Goal: Task Accomplishment & Management: Use online tool/utility

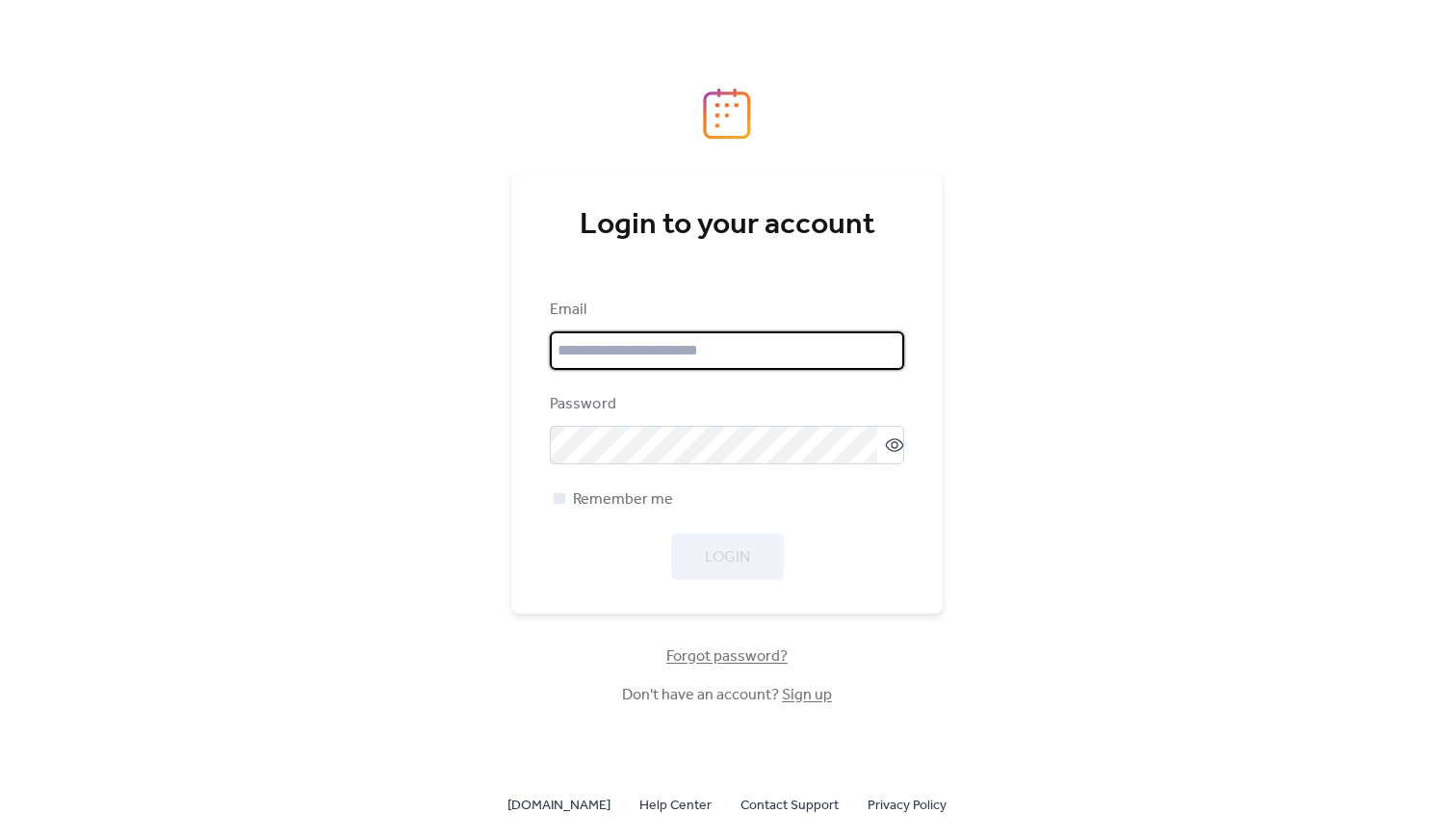
type input "**********"
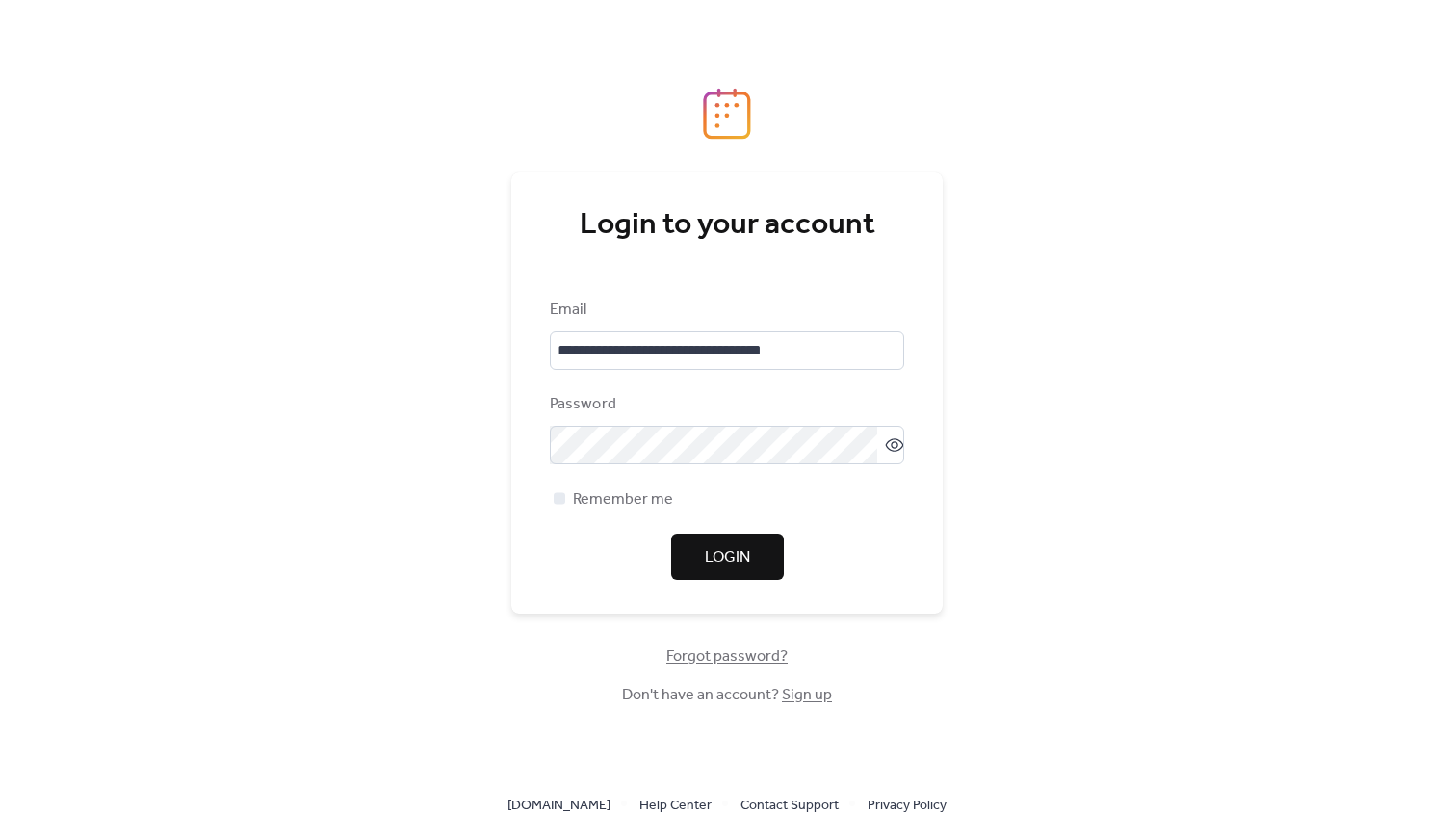
click at [717, 565] on div "Login" at bounding box center [727, 557] width 354 height 46
click at [732, 554] on span "Login" at bounding box center [727, 557] width 45 height 23
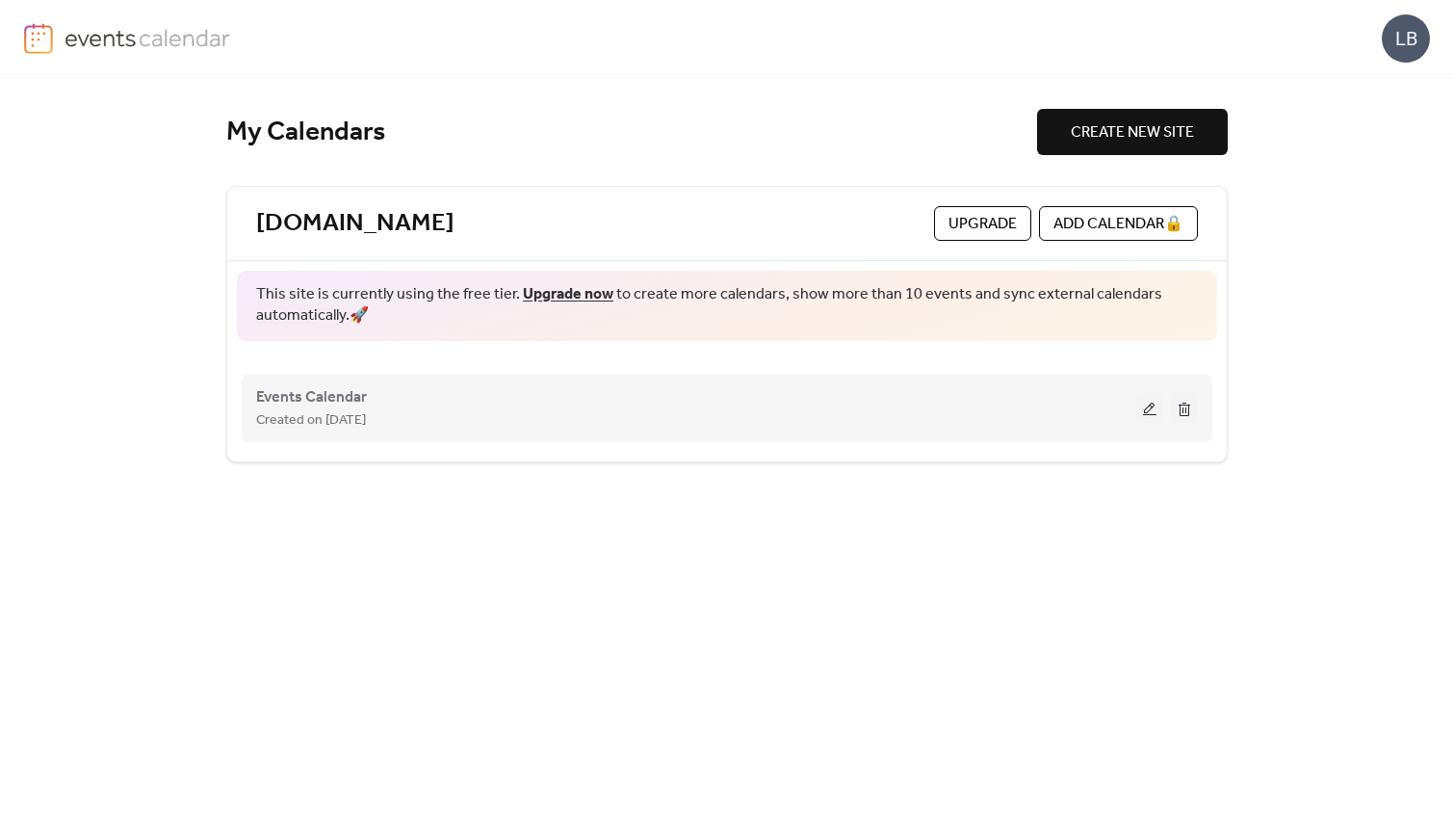
click at [366, 420] on span "Created on [DATE]" at bounding box center [311, 420] width 110 height 23
click at [1141, 412] on button at bounding box center [1149, 408] width 27 height 29
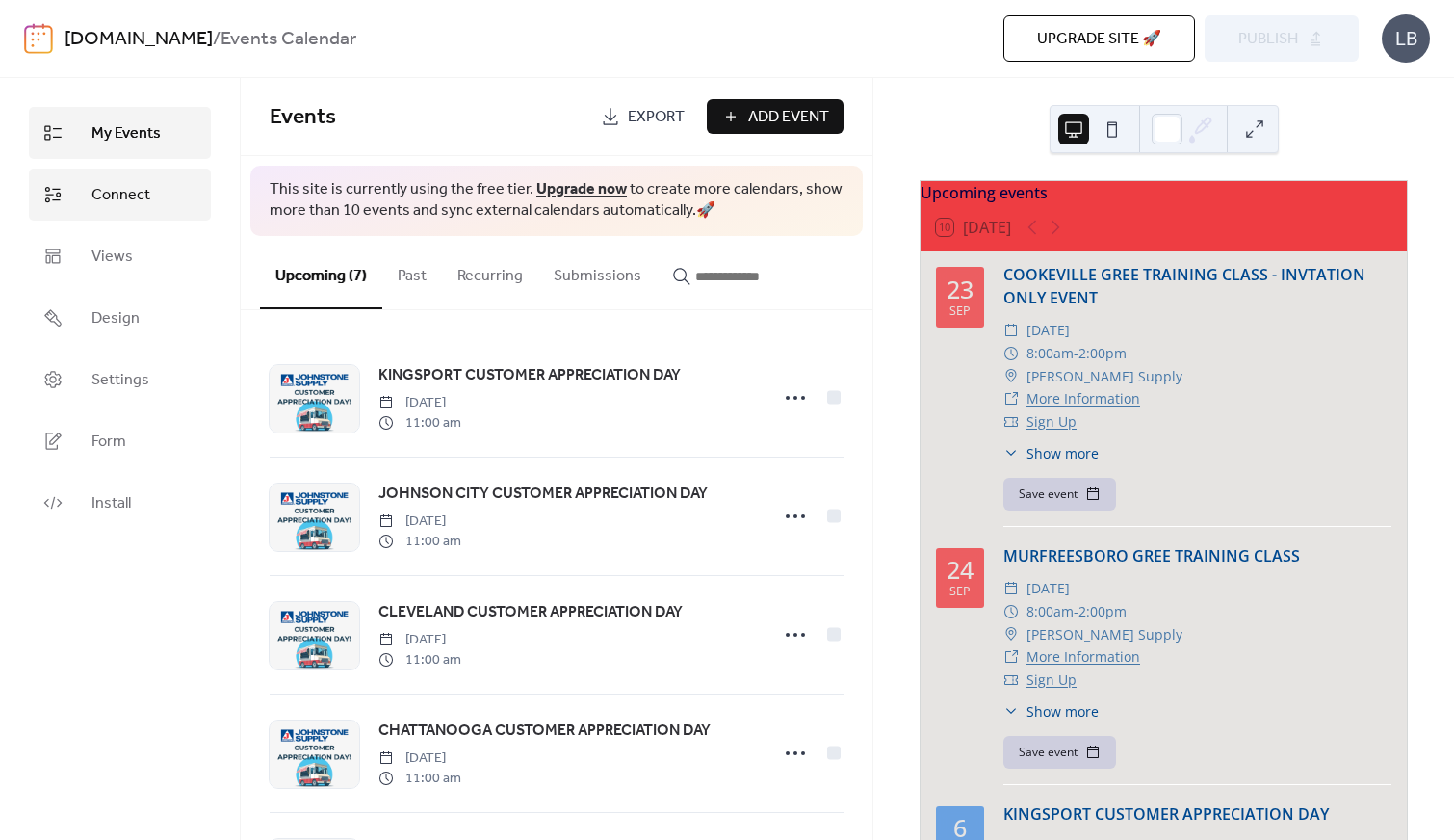
click at [122, 204] on span "Connect" at bounding box center [121, 194] width 59 height 23
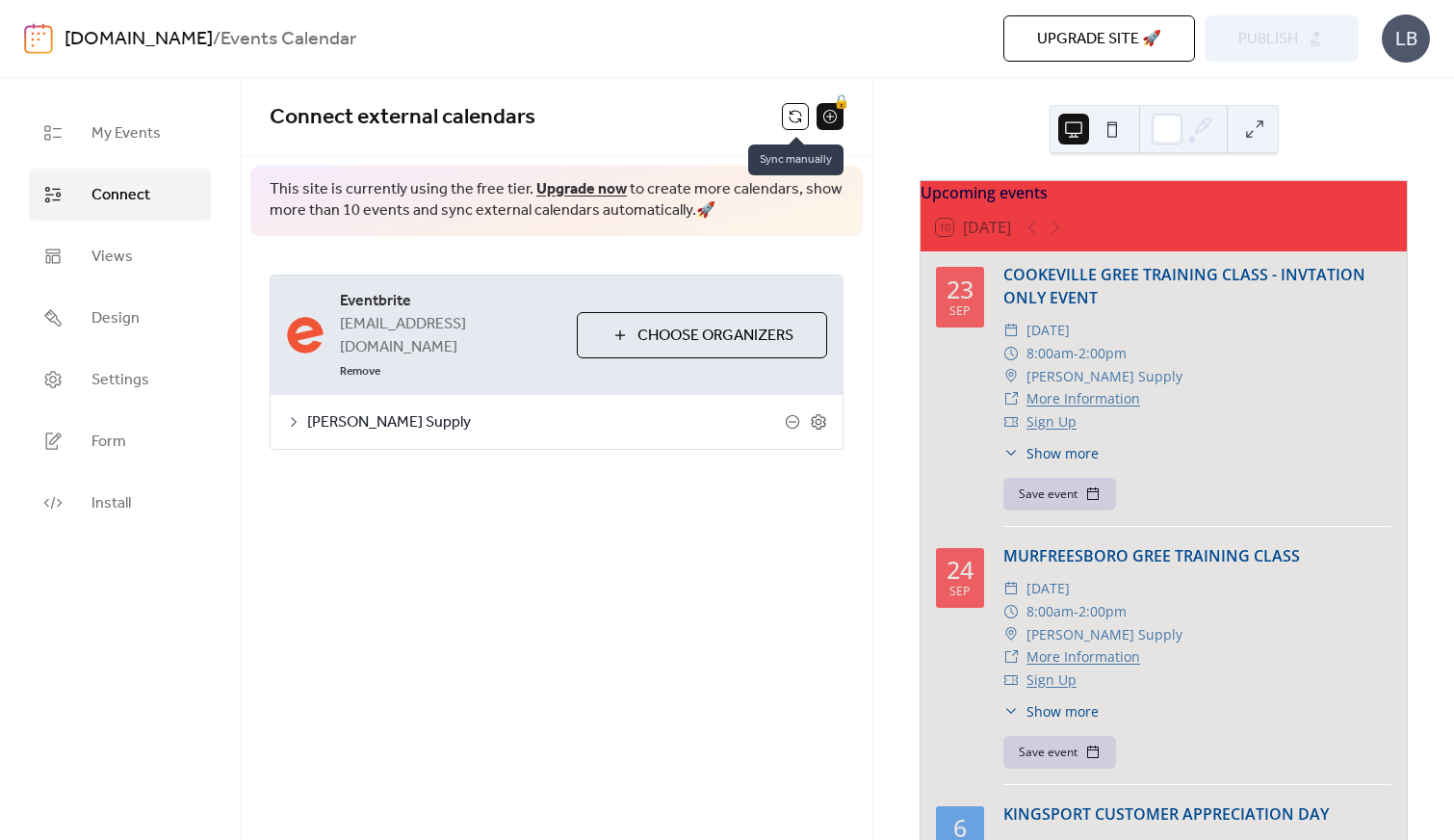
click at [790, 117] on button at bounding box center [795, 115] width 27 height 27
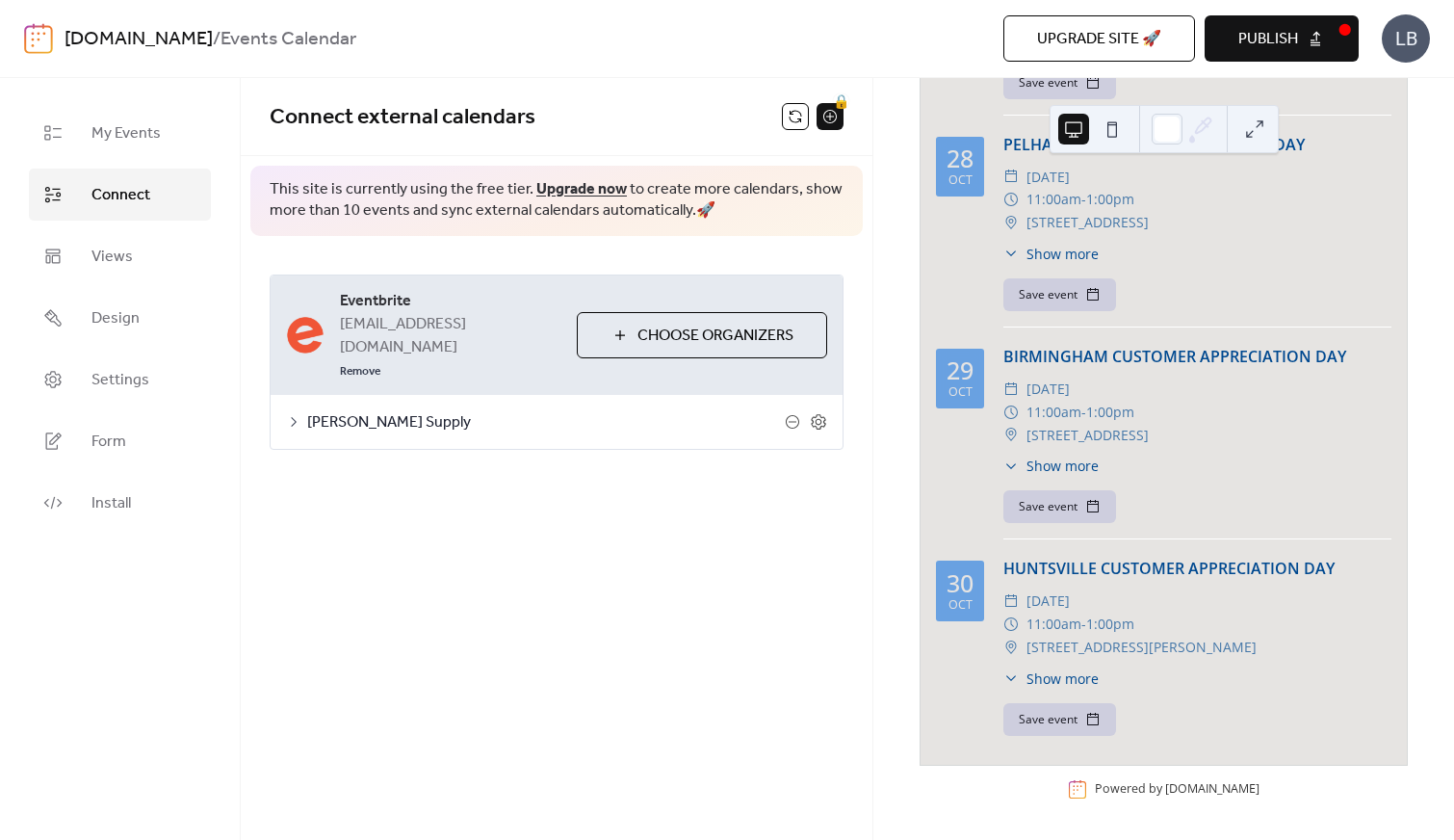
scroll to position [1789, 0]
click at [798, 117] on button at bounding box center [795, 115] width 27 height 27
click at [1277, 50] on span "Publish" at bounding box center [1268, 38] width 59 height 23
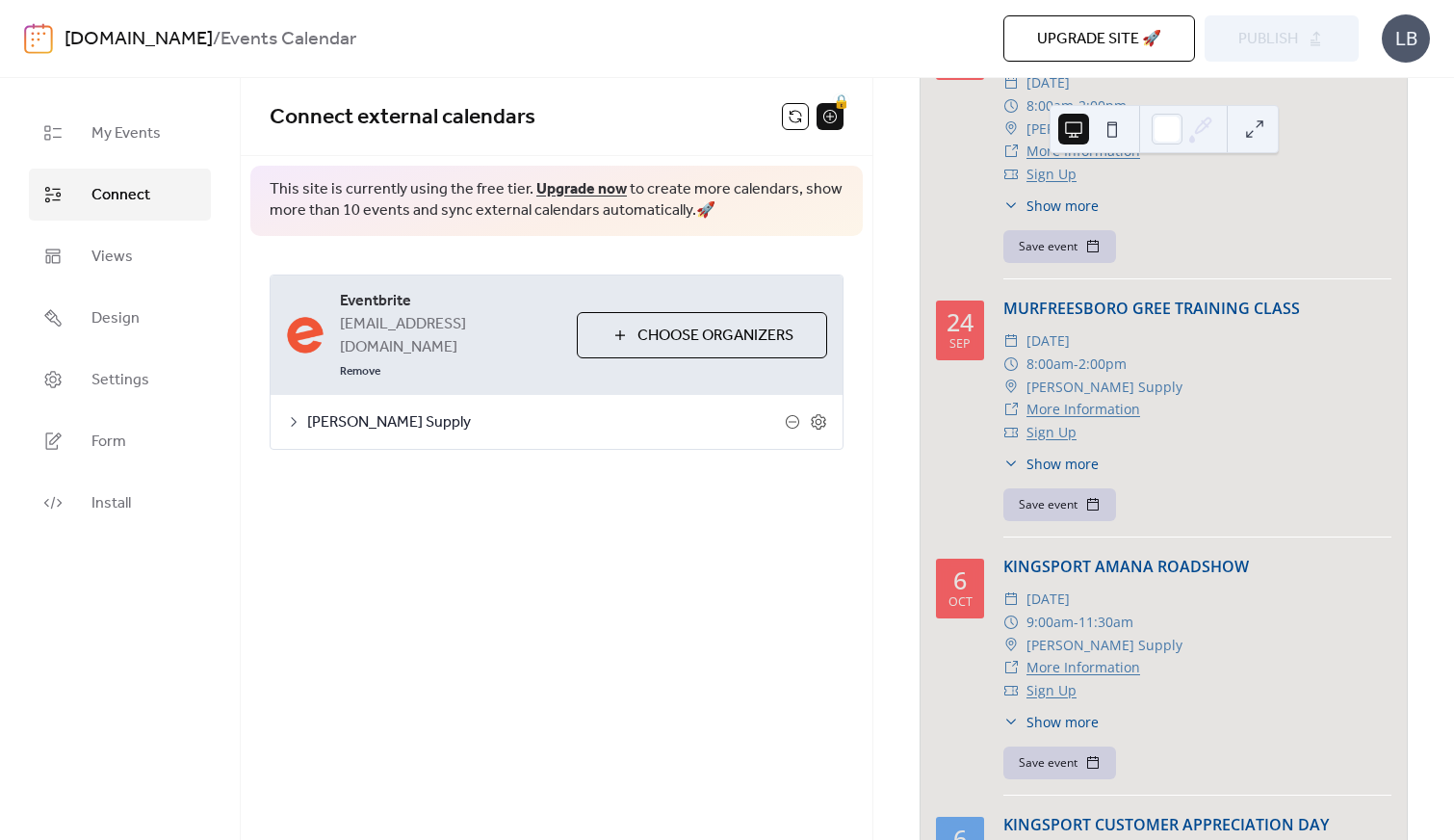
scroll to position [0, 0]
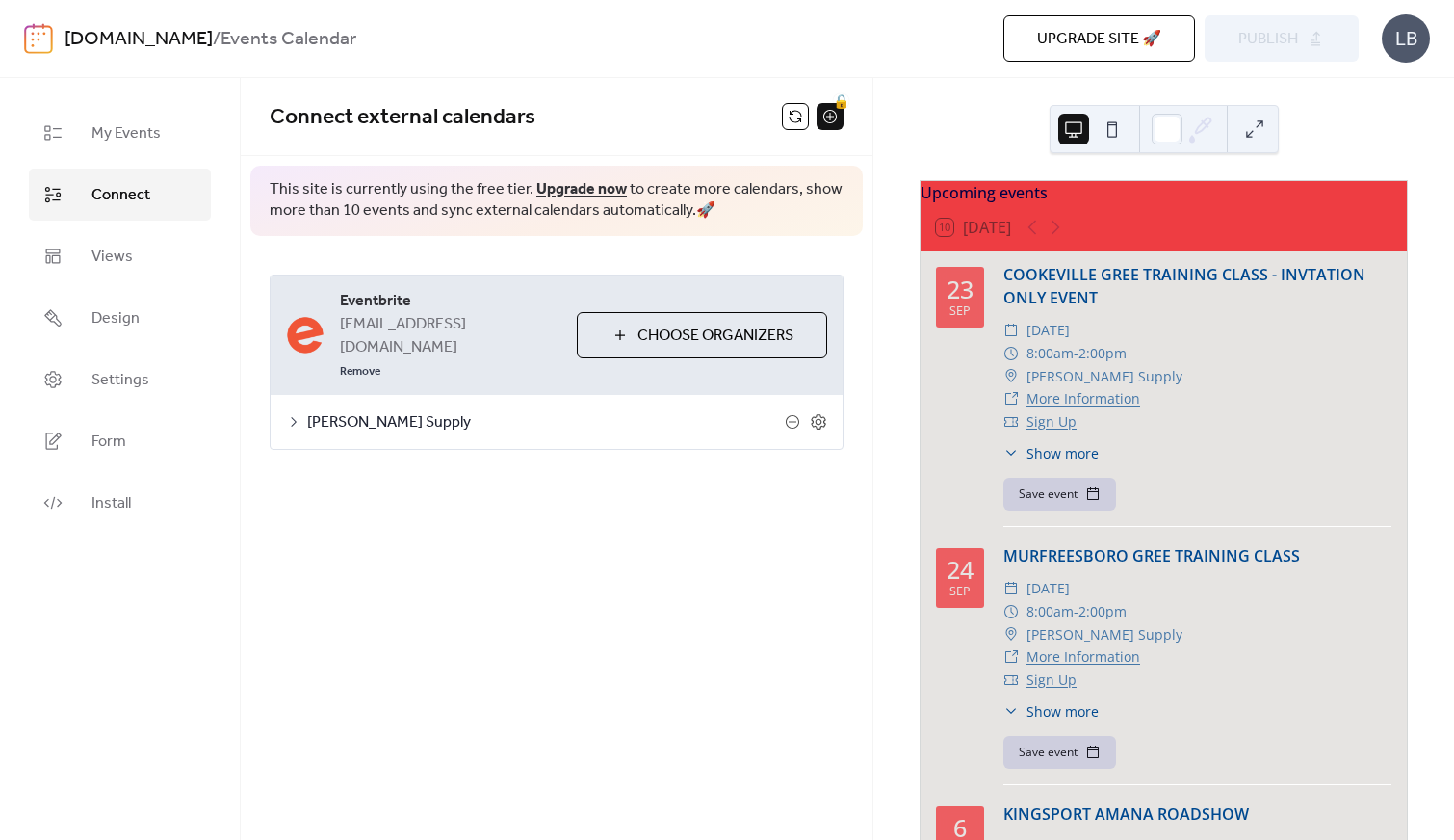
click at [674, 530] on div "**********" at bounding box center [557, 459] width 632 height 762
click at [629, 111] on span "Connect external calendars" at bounding box center [525, 117] width 512 height 38
click at [800, 118] on button at bounding box center [795, 115] width 27 height 27
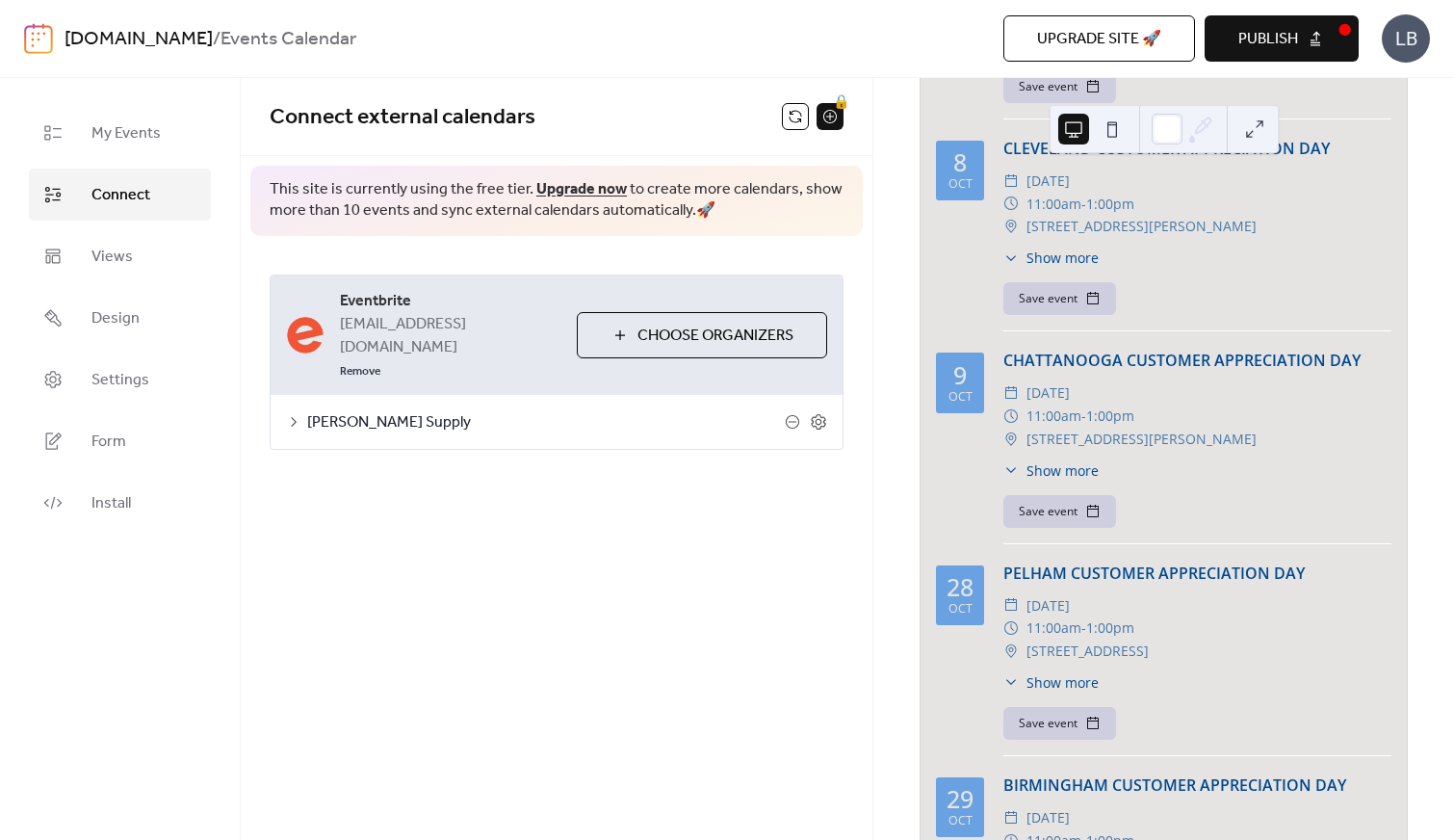
scroll to position [1789, 0]
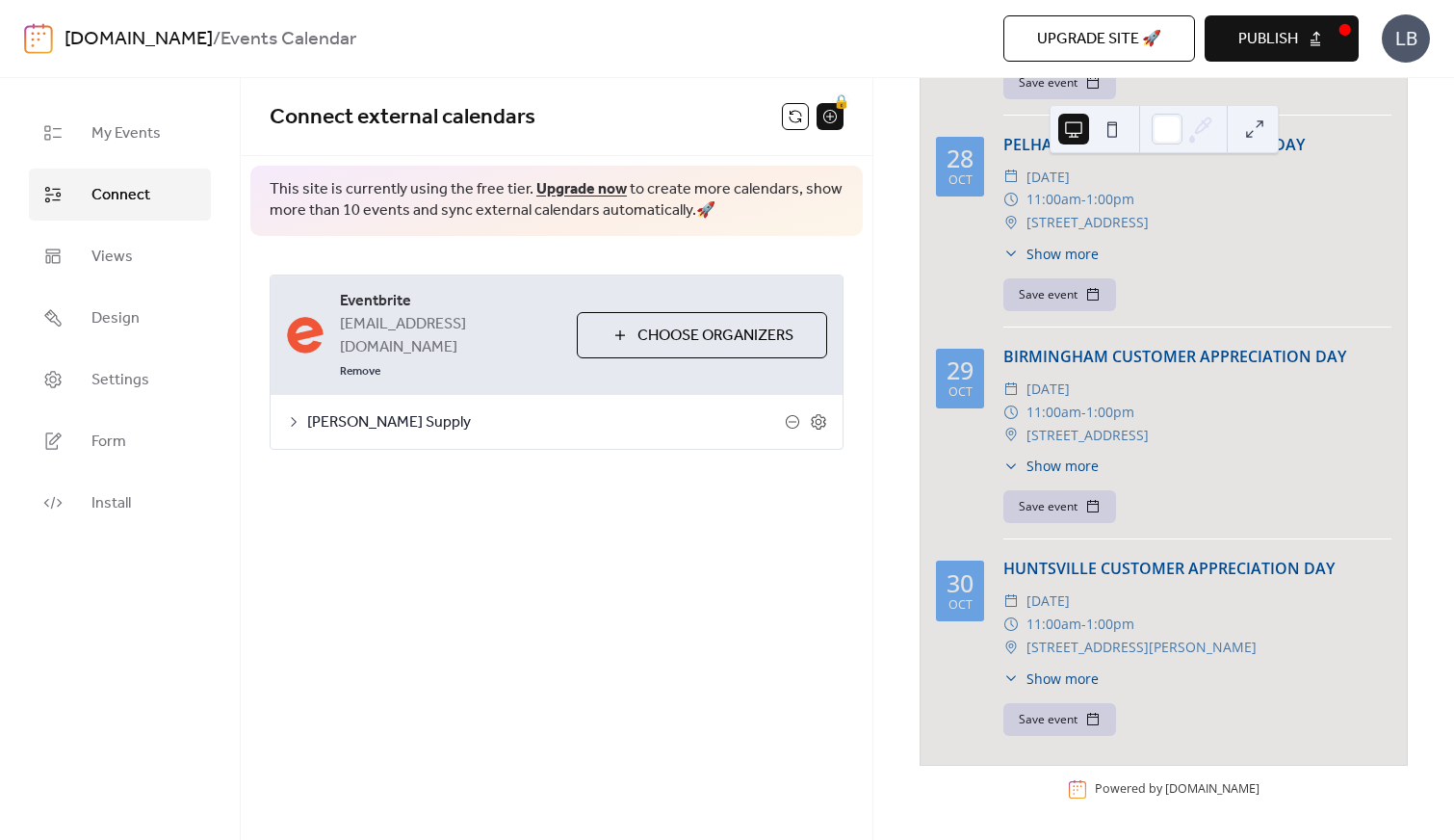
click at [551, 535] on div "**********" at bounding box center [557, 459] width 632 height 762
click at [455, 61] on div "[DOMAIN_NAME] / Events Calendar Upgrade site 🚀 Preview Publish LB" at bounding box center [727, 38] width 1407 height 77
